Goal: Transaction & Acquisition: Purchase product/service

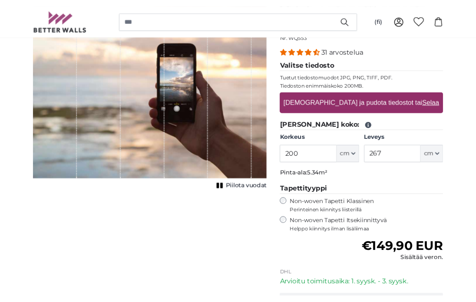
scroll to position [145, 0]
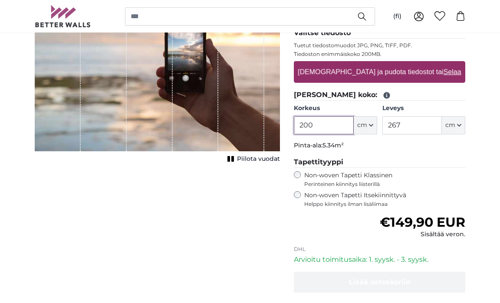
click at [324, 125] on input "200" at bounding box center [323, 125] width 59 height 18
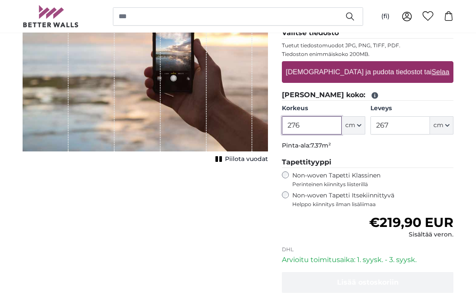
type input "276"
type input "389"
click at [303, 123] on input "276" at bounding box center [311, 125] width 59 height 18
type input "238"
click at [388, 125] on input "389" at bounding box center [399, 125] width 59 height 18
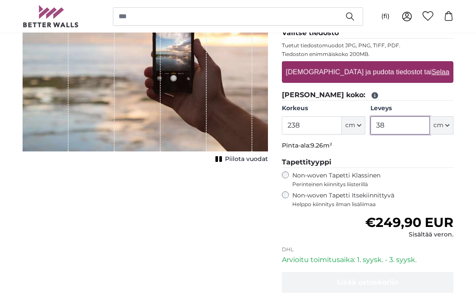
type input "3"
type input "681"
click at [303, 124] on input "238" at bounding box center [311, 125] width 59 height 18
type input "230"
type input "584"
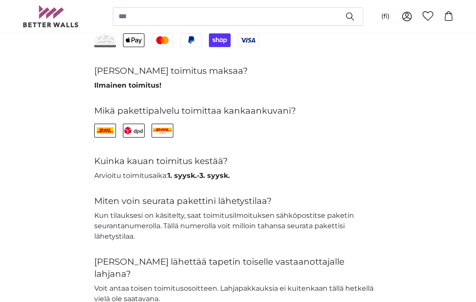
scroll to position [2408, 0]
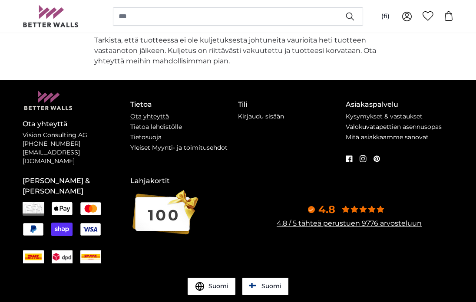
click at [157, 112] on link "Ota yhteyttä" at bounding box center [149, 116] width 39 height 8
